Goal: Information Seeking & Learning: Learn about a topic

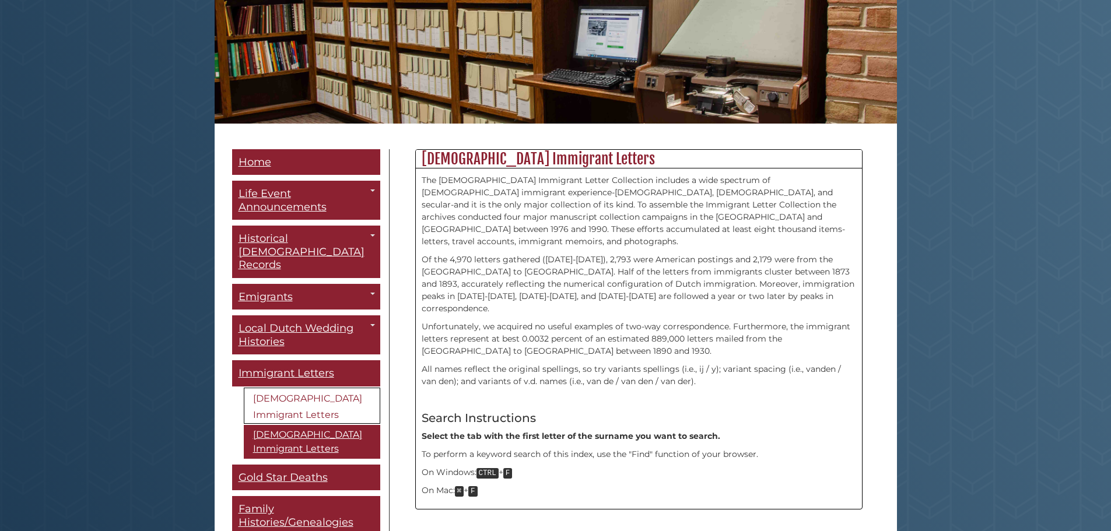
scroll to position [175, 0]
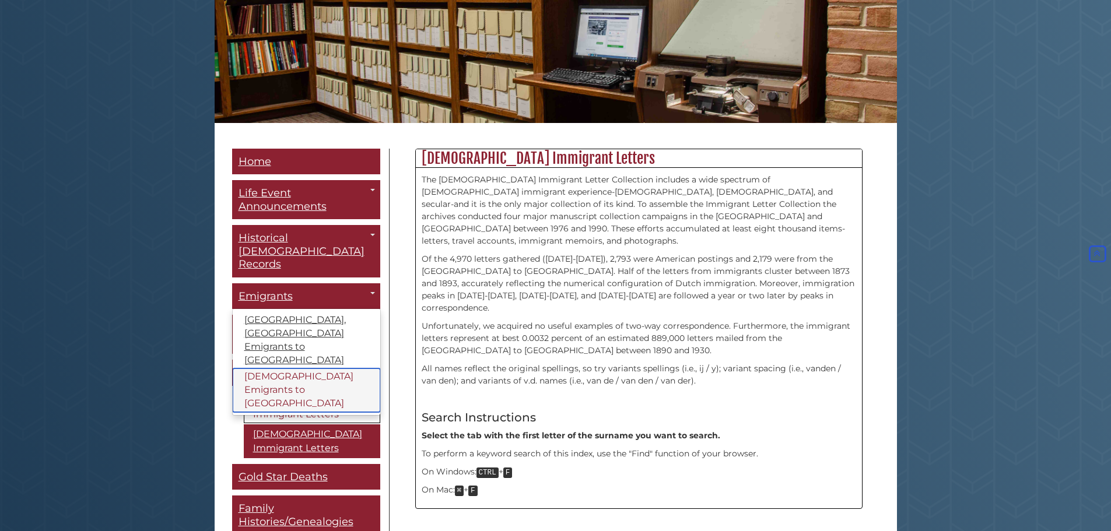
click at [306, 369] on link "[DEMOGRAPHIC_DATA] Emigrants to [GEOGRAPHIC_DATA]" at bounding box center [307, 391] width 148 height 44
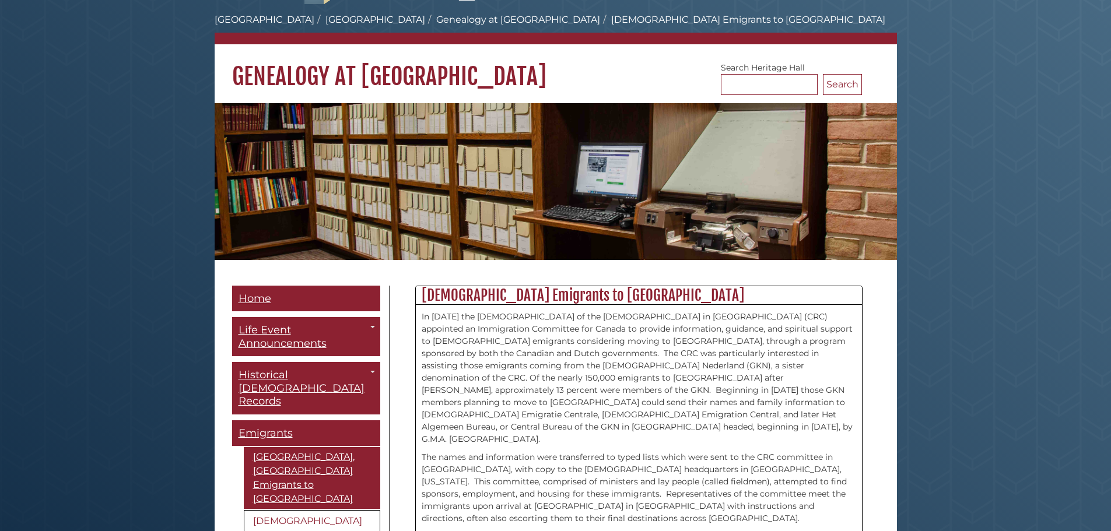
scroll to position [292, 0]
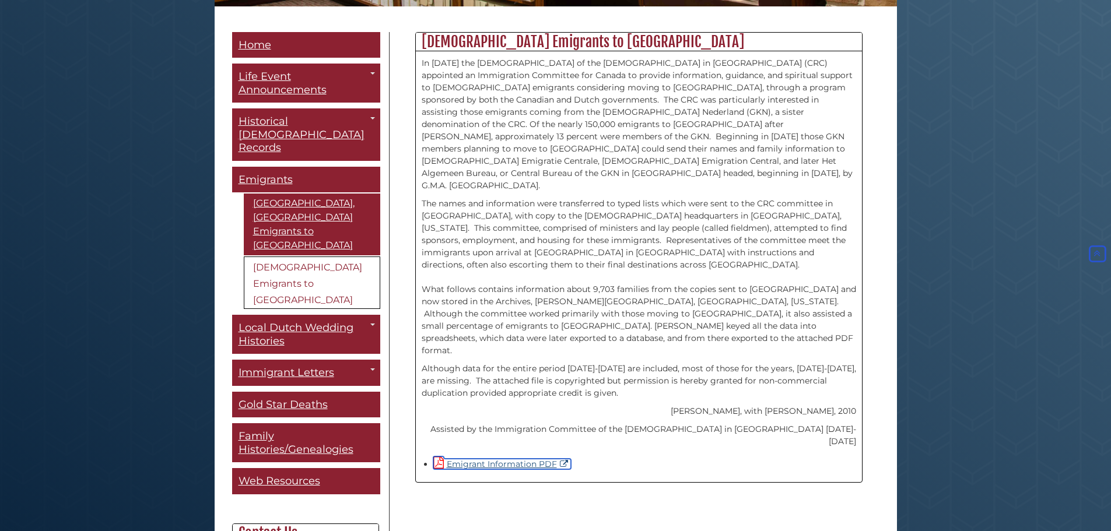
click at [506, 459] on link "Emigrant Information PDF" at bounding box center [502, 464] width 138 height 10
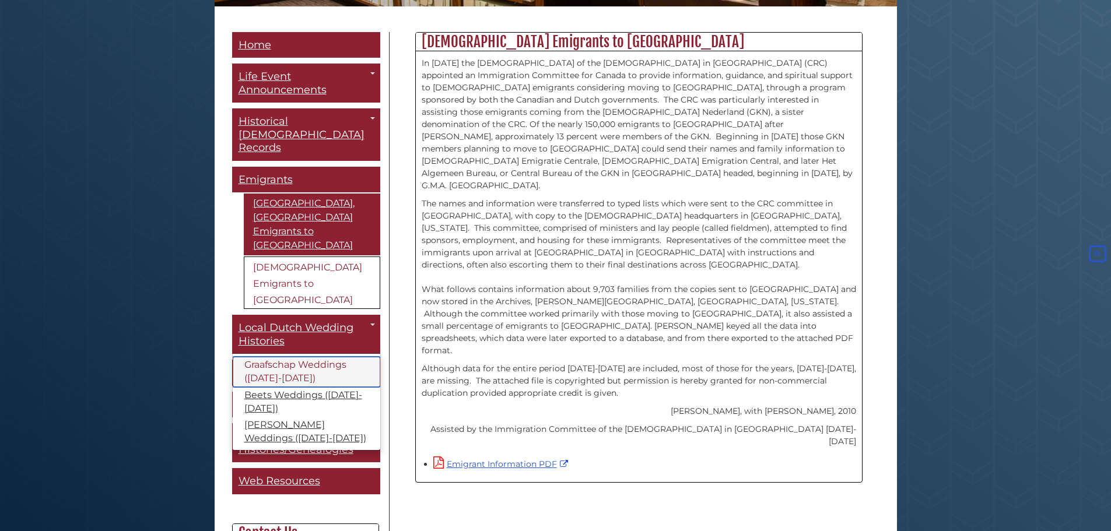
click at [292, 357] on link "Graafschap Weddings ([DATE]-[DATE])" at bounding box center [307, 372] width 148 height 30
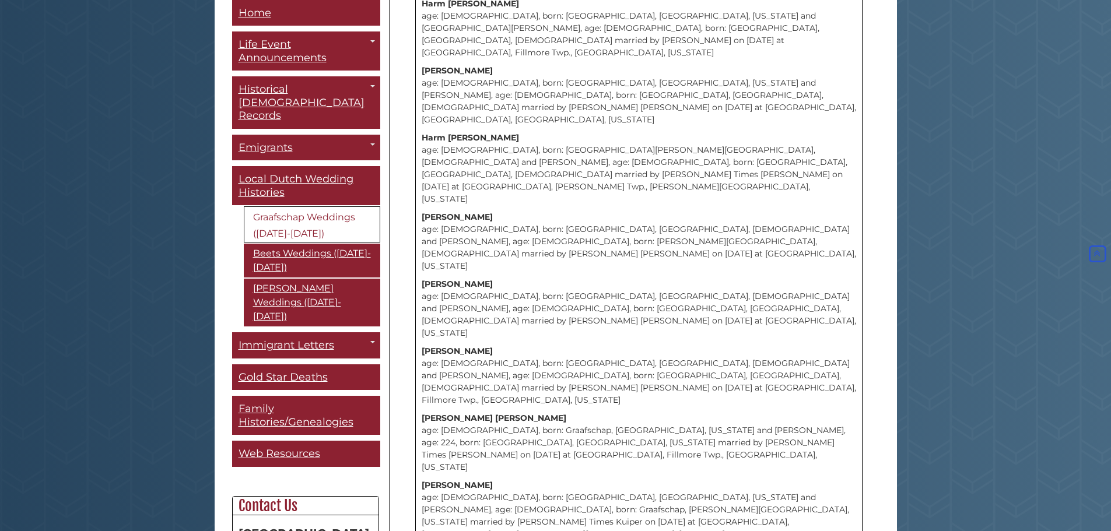
scroll to position [817, 0]
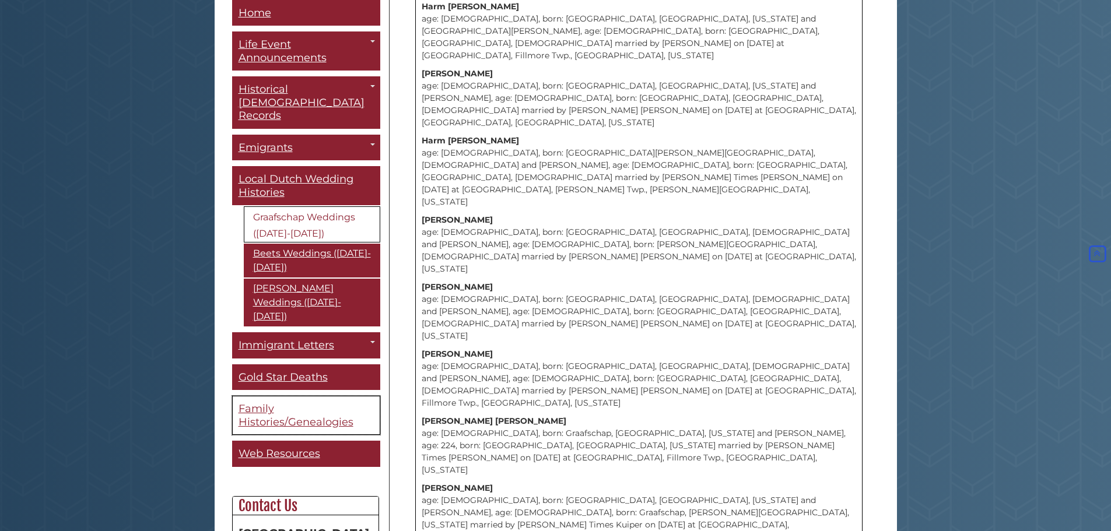
click at [296, 403] on span "Family Histories/Genealogies" at bounding box center [296, 416] width 115 height 26
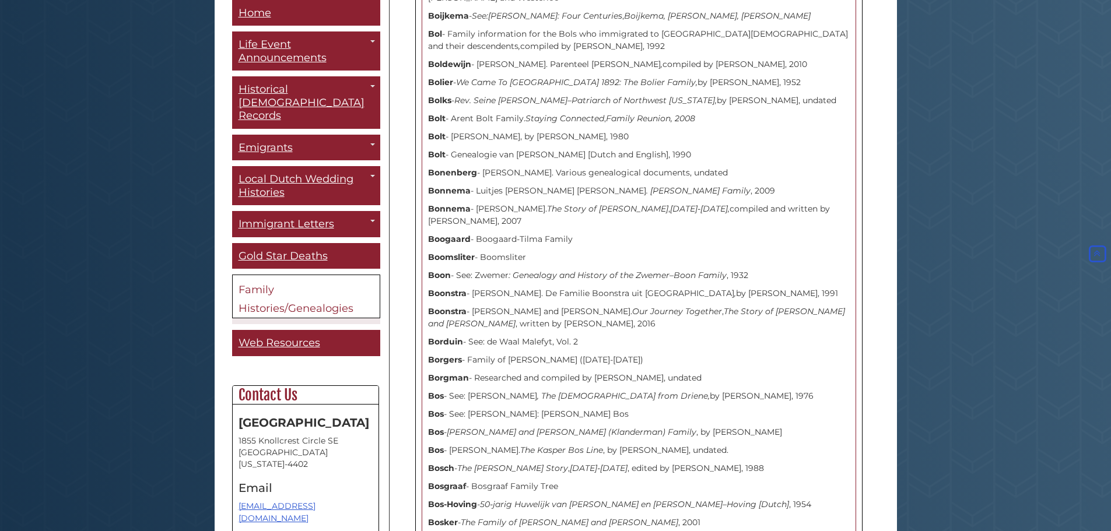
scroll to position [2508, 0]
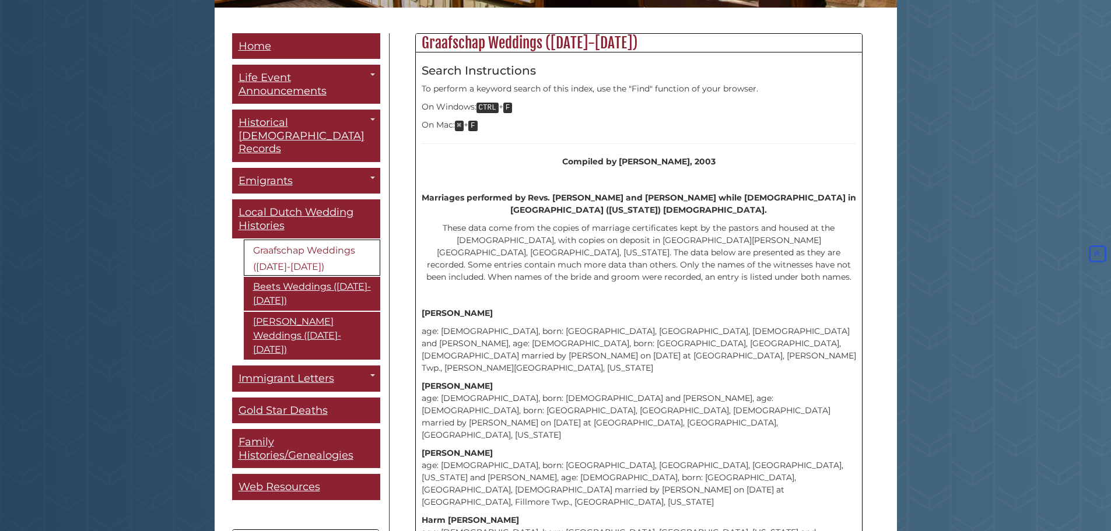
scroll to position [233, 0]
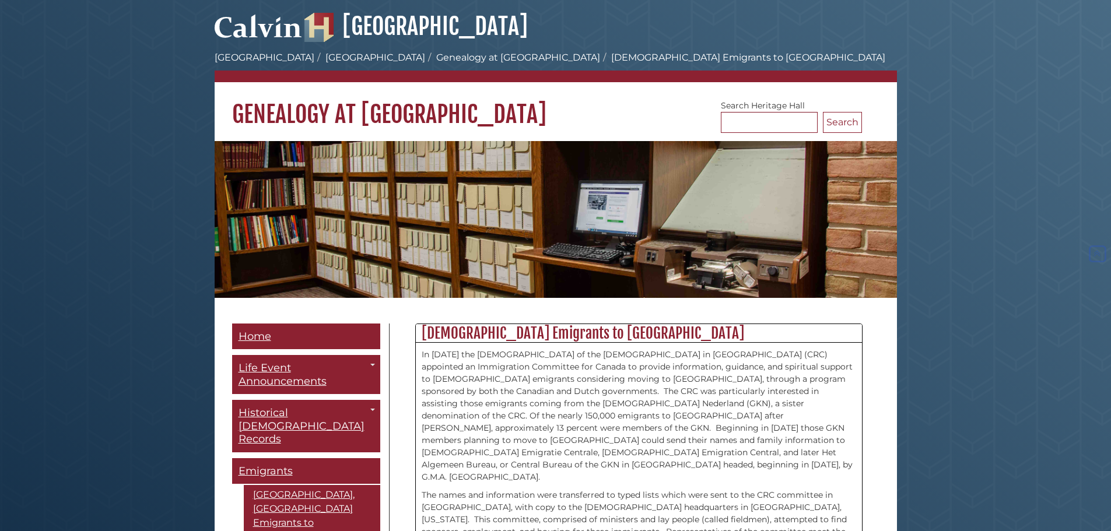
scroll to position [292, 0]
